Goal: Task Accomplishment & Management: Manage account settings

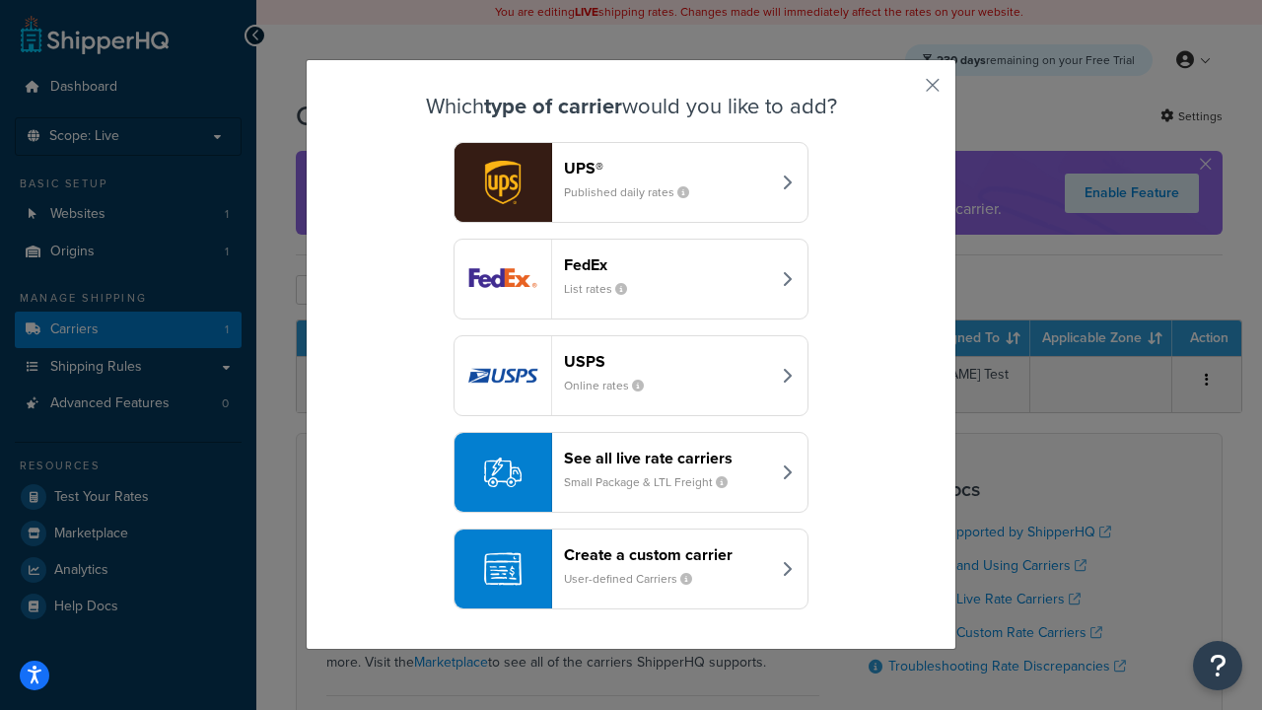
click at [666, 264] on header "FedEx" at bounding box center [667, 264] width 206 height 19
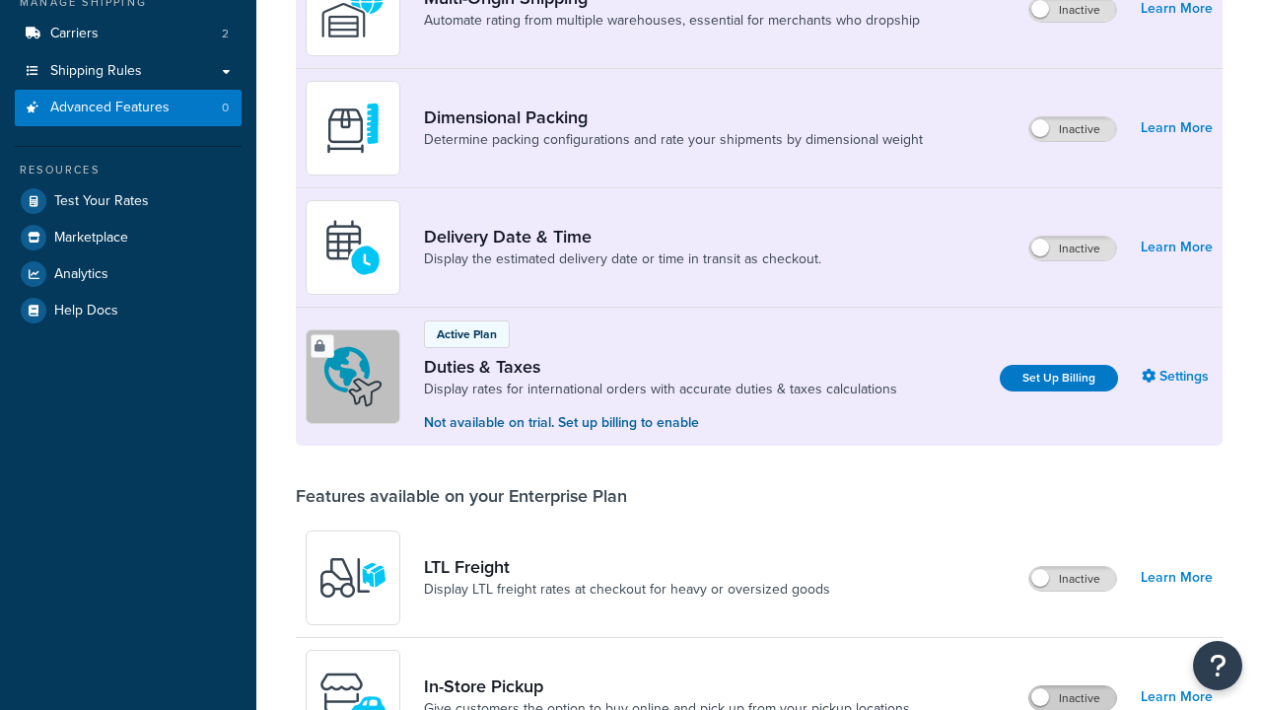
click at [1072, 698] on label "Inactive" at bounding box center [1072, 698] width 87 height 24
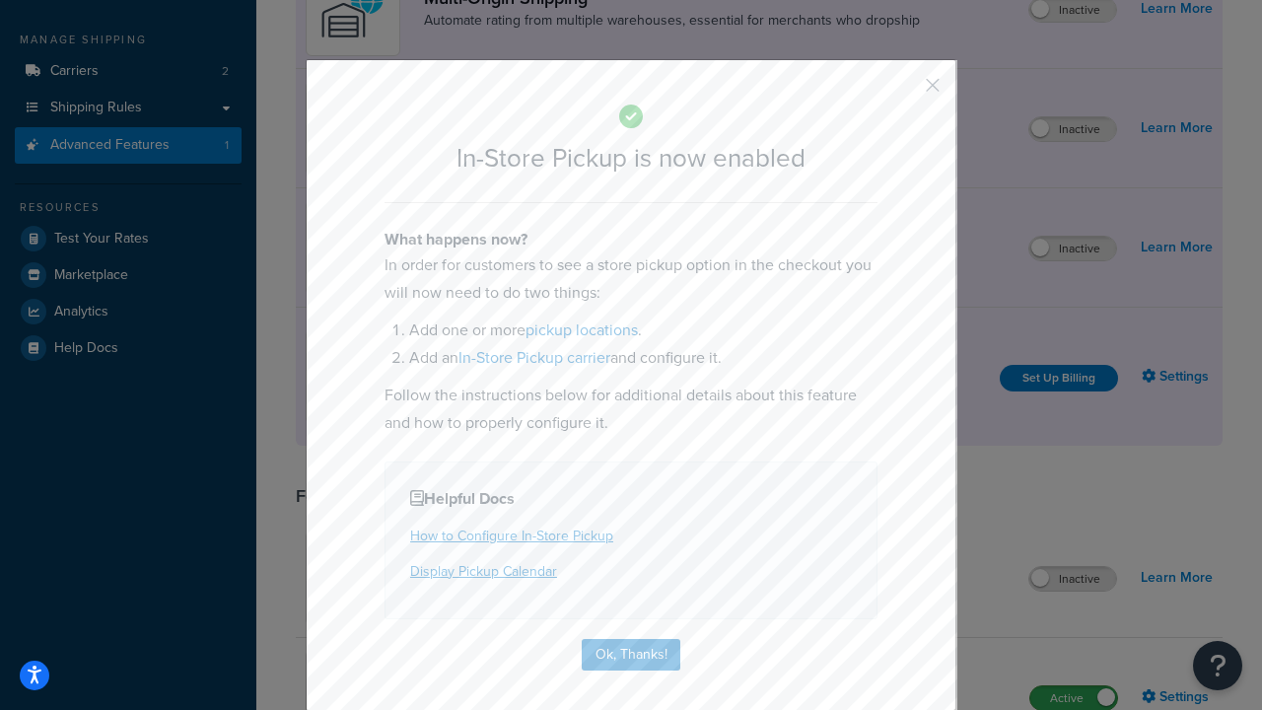
scroll to position [333, 0]
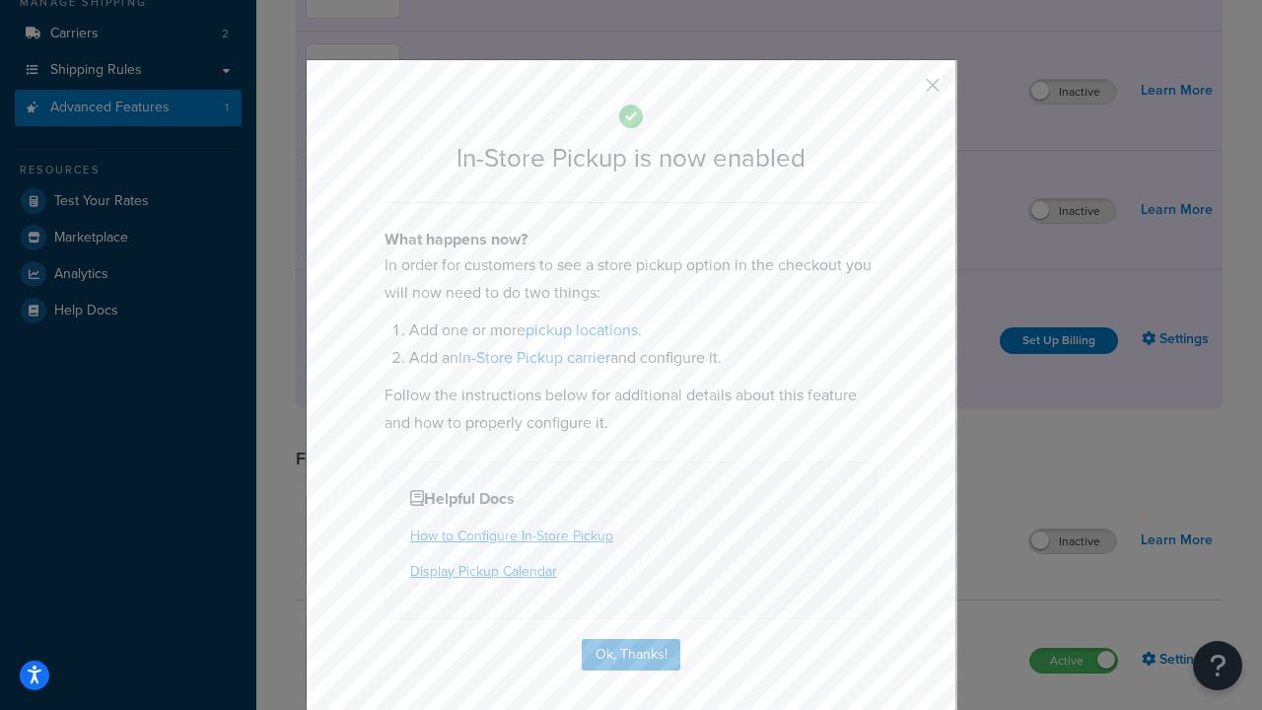
click at [903, 92] on button "button" at bounding box center [903, 92] width 5 height 5
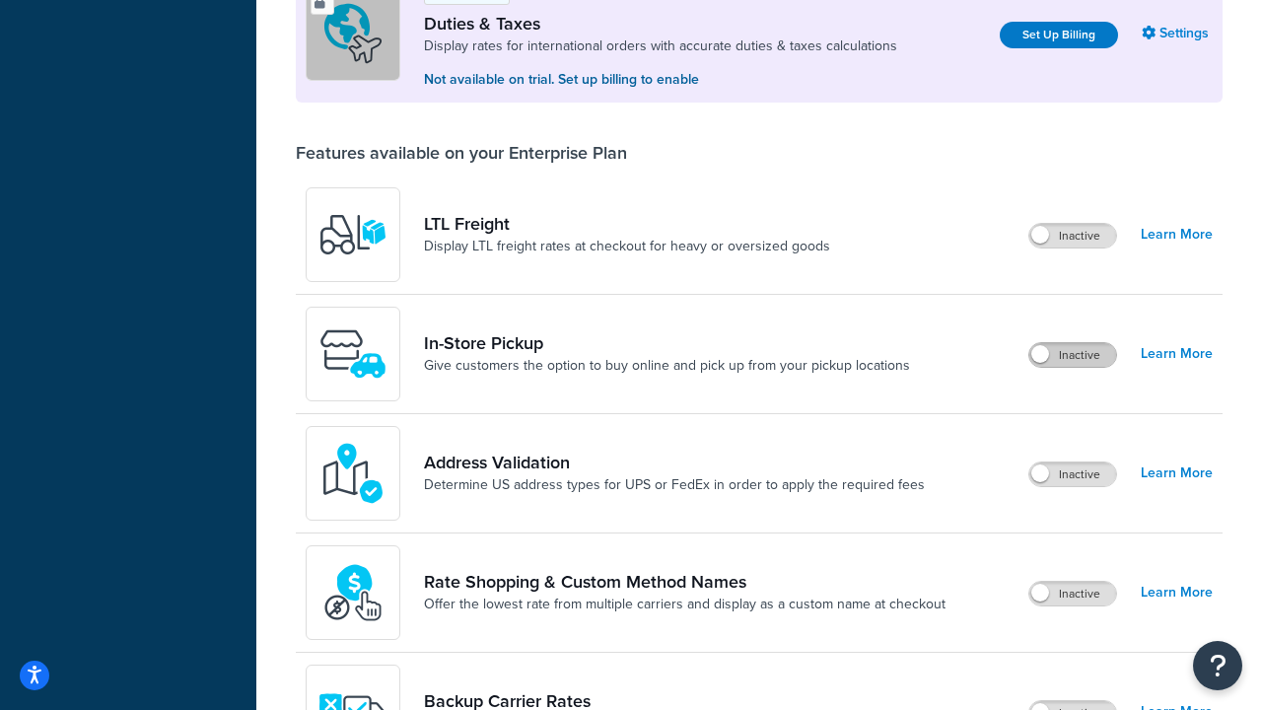
scroll to position [601, 0]
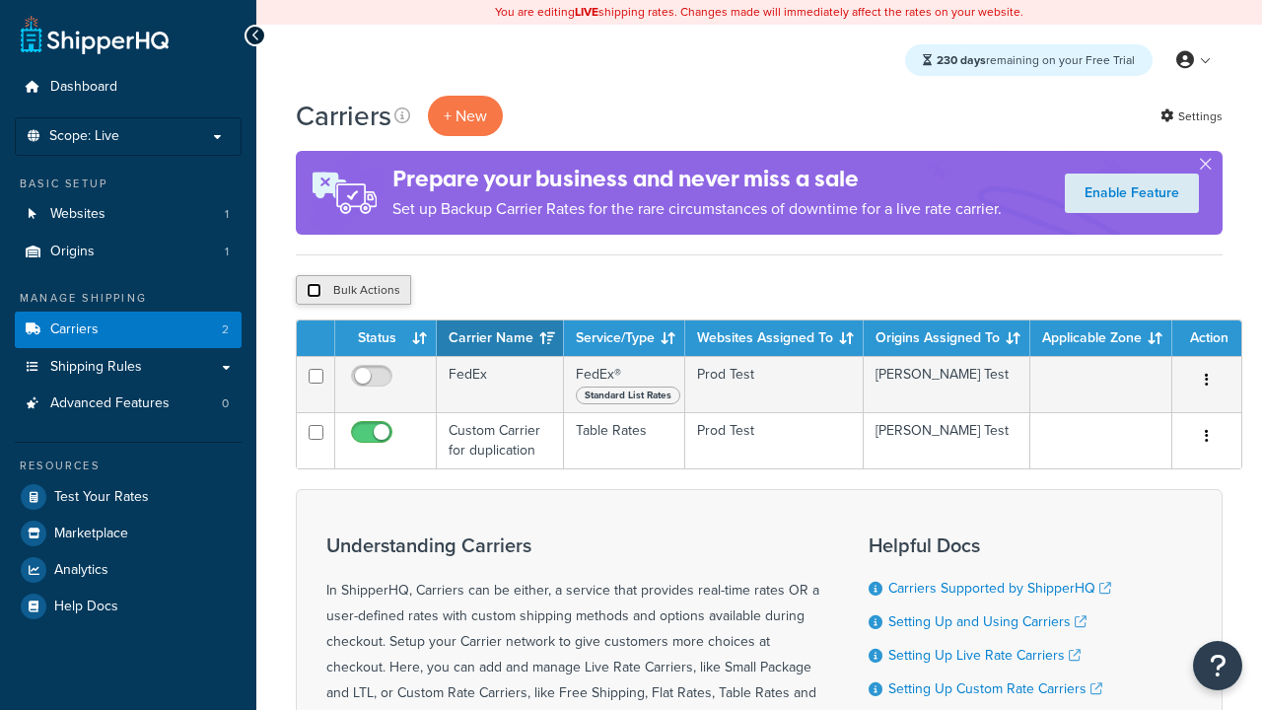
click at [313, 291] on input "checkbox" at bounding box center [314, 290] width 15 height 15
checkbox input "true"
click at [530, 291] on button "Delete" at bounding box center [526, 290] width 68 height 30
